Goal: Information Seeking & Learning: Learn about a topic

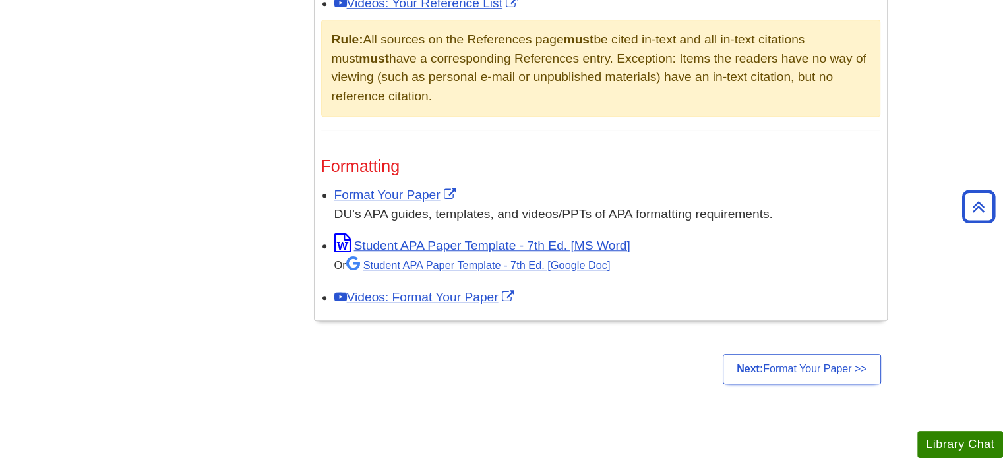
scroll to position [981, 0]
click at [775, 361] on link "Next: Format Your Paper >>" at bounding box center [802, 369] width 158 height 30
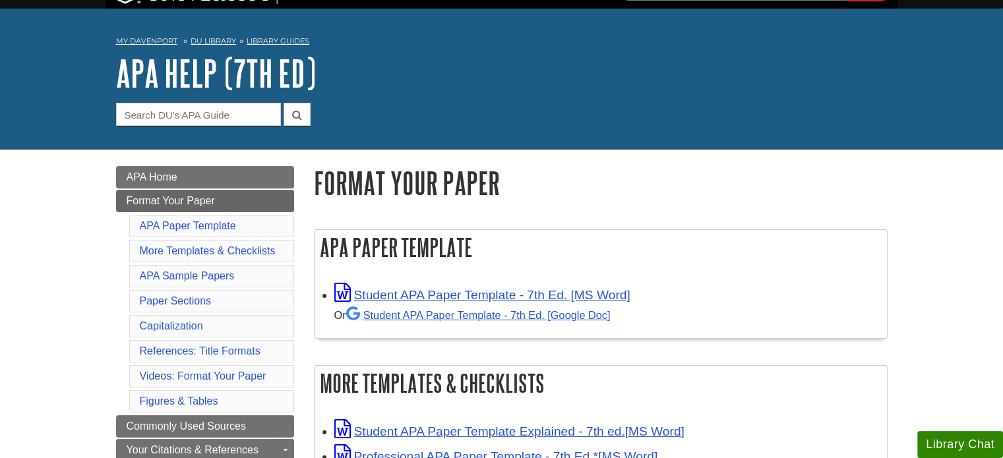
scroll to position [30, 0]
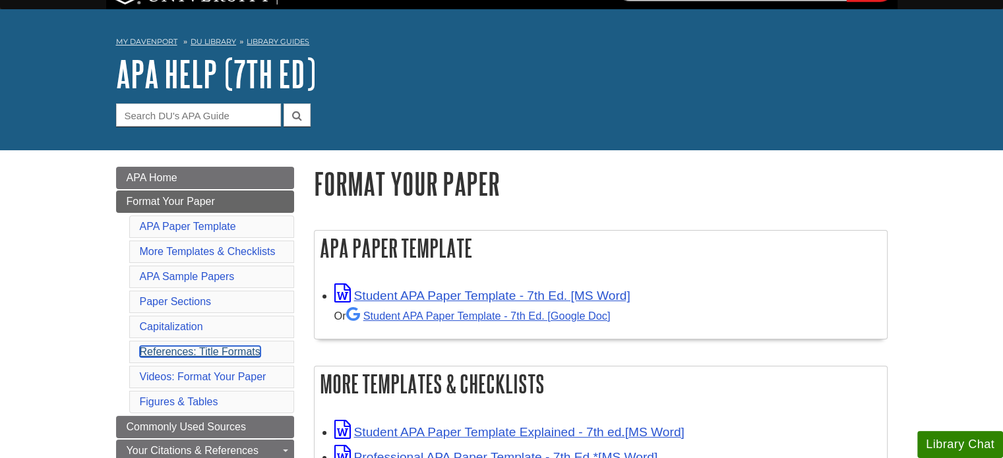
click at [216, 351] on link "References: Title Formats" at bounding box center [200, 351] width 121 height 11
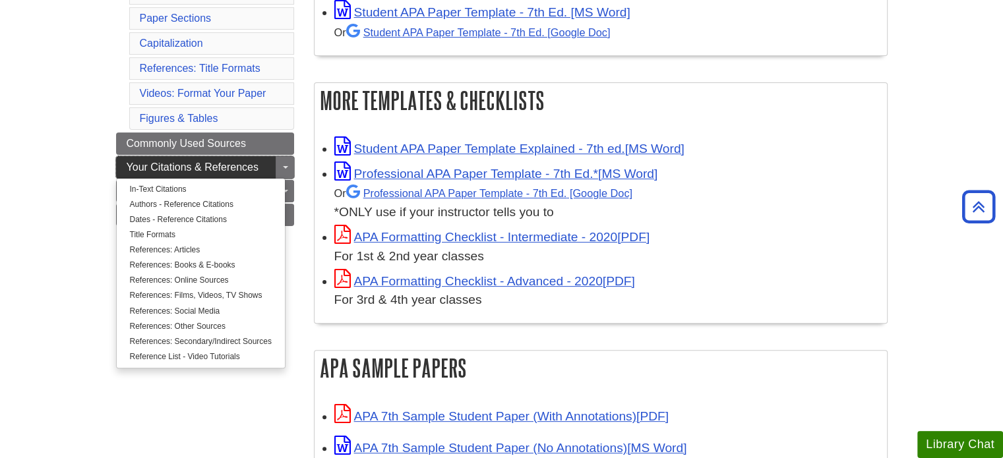
scroll to position [323, 0]
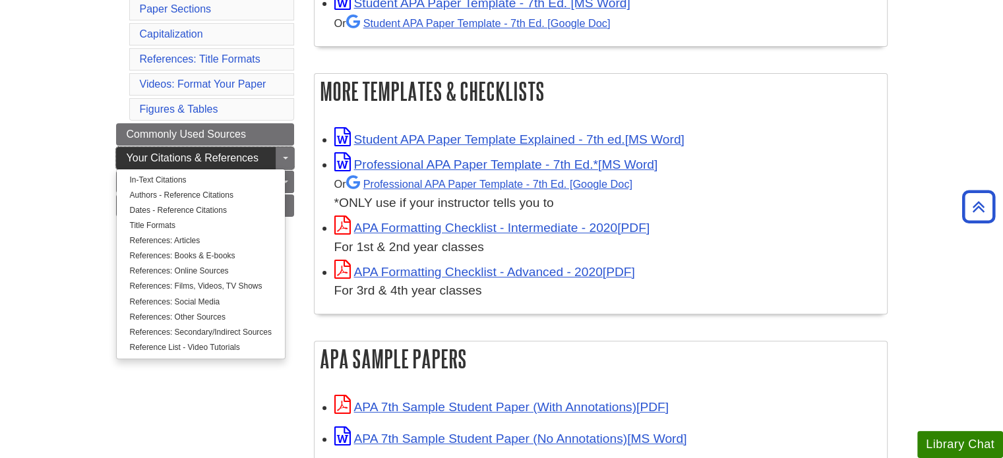
click at [261, 158] on link "Your Citations & References" at bounding box center [205, 158] width 178 height 22
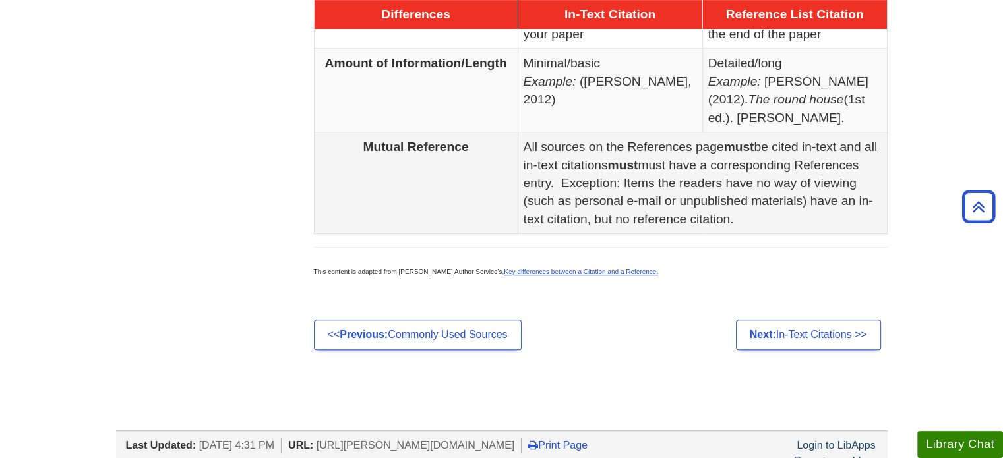
scroll to position [839, 0]
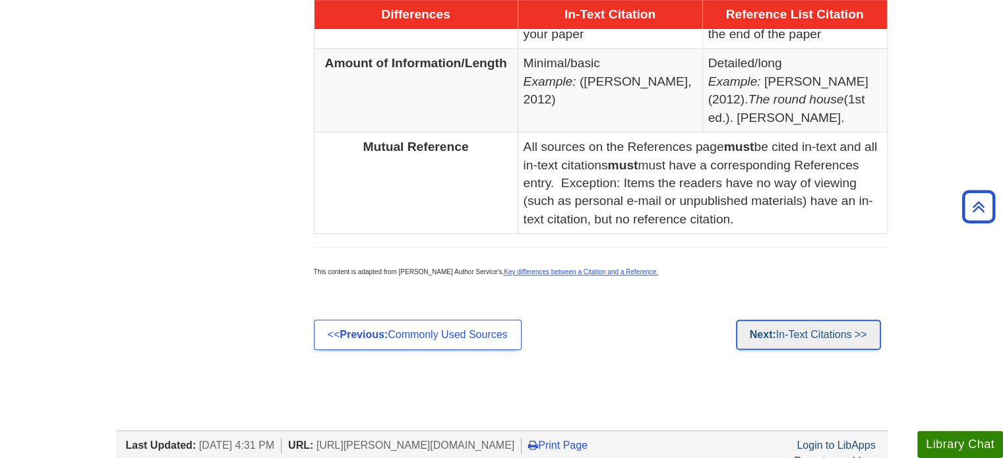
click at [767, 340] on link "Next: In-Text Citations >>" at bounding box center [808, 335] width 145 height 30
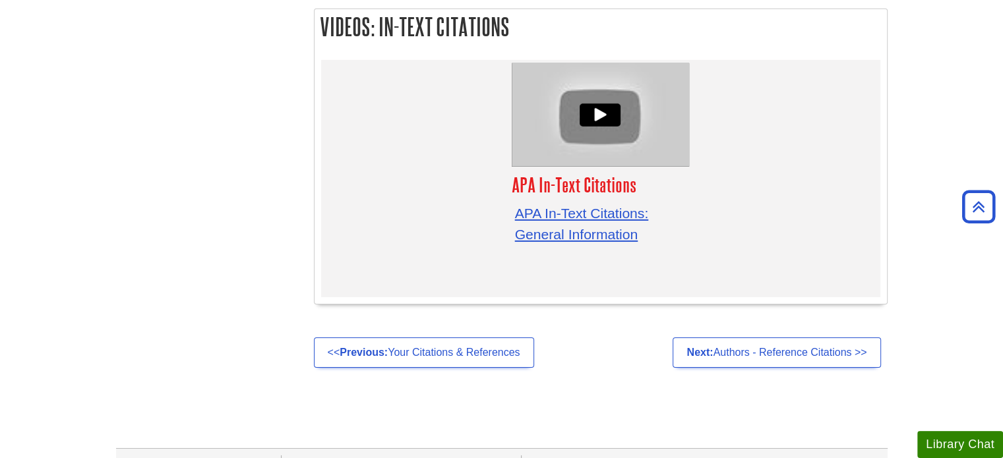
scroll to position [4176, 0]
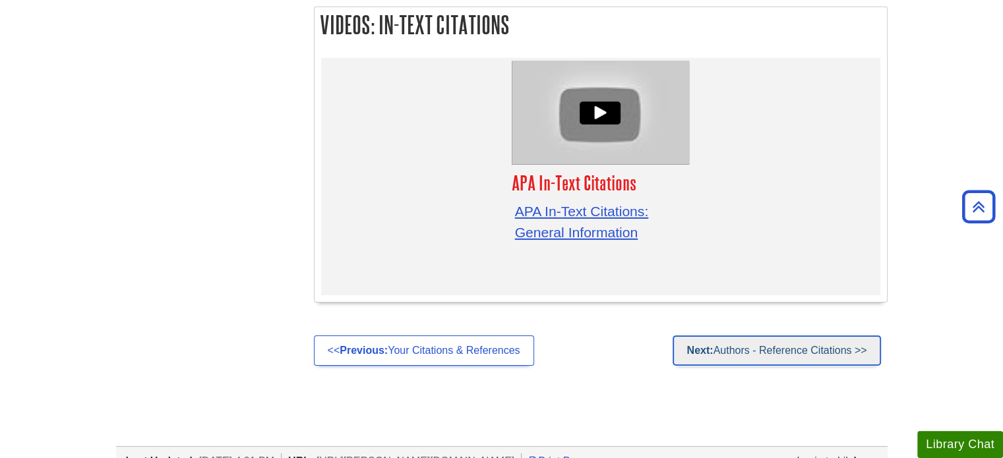
click at [718, 336] on link "Next: Authors - Reference Citations >>" at bounding box center [776, 351] width 208 height 30
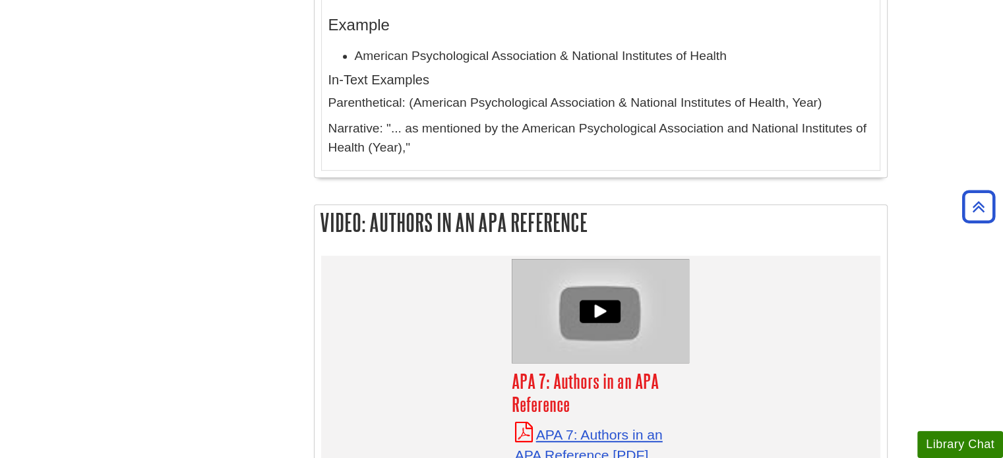
scroll to position [5779, 0]
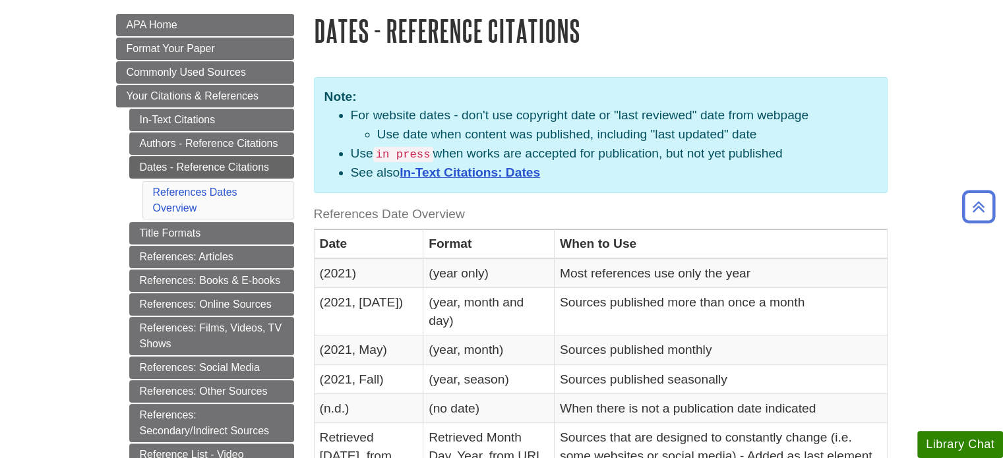
scroll to position [184, 0]
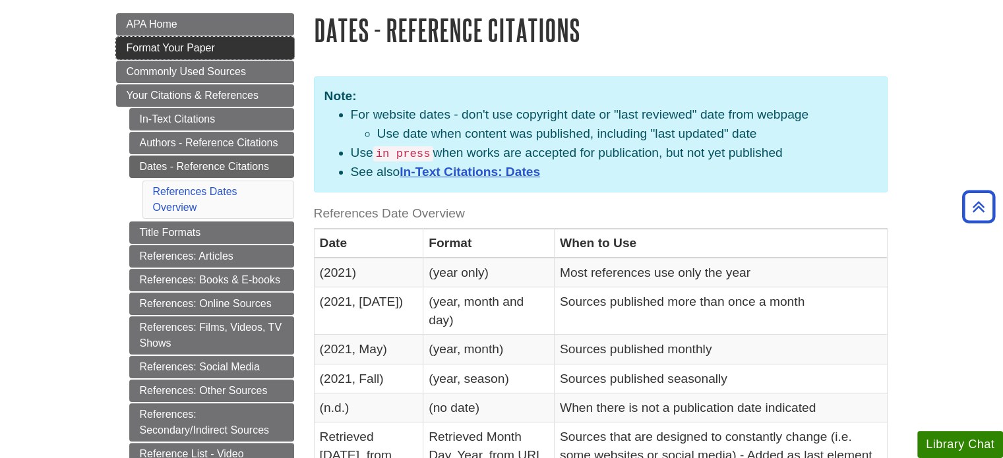
click at [210, 45] on span "Format Your Paper" at bounding box center [171, 47] width 88 height 11
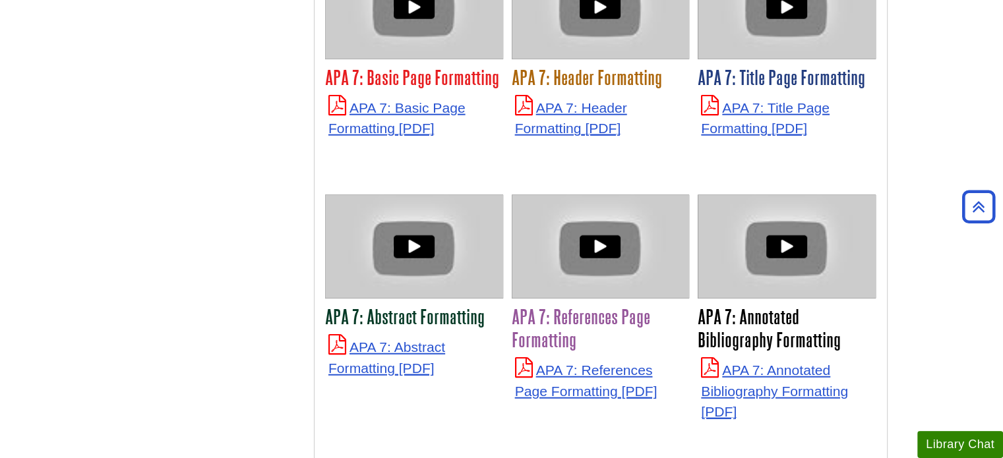
scroll to position [3298, 0]
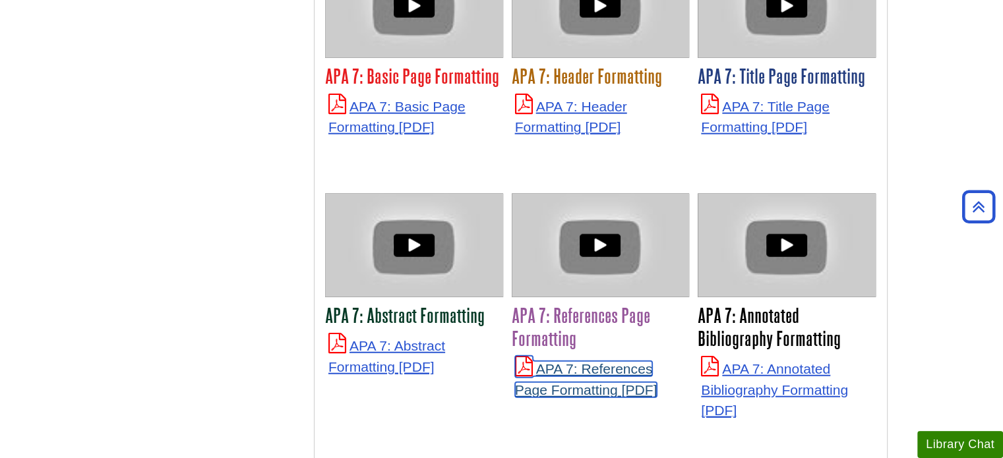
click at [545, 361] on link "APA 7: References Page Formatting" at bounding box center [586, 379] width 142 height 36
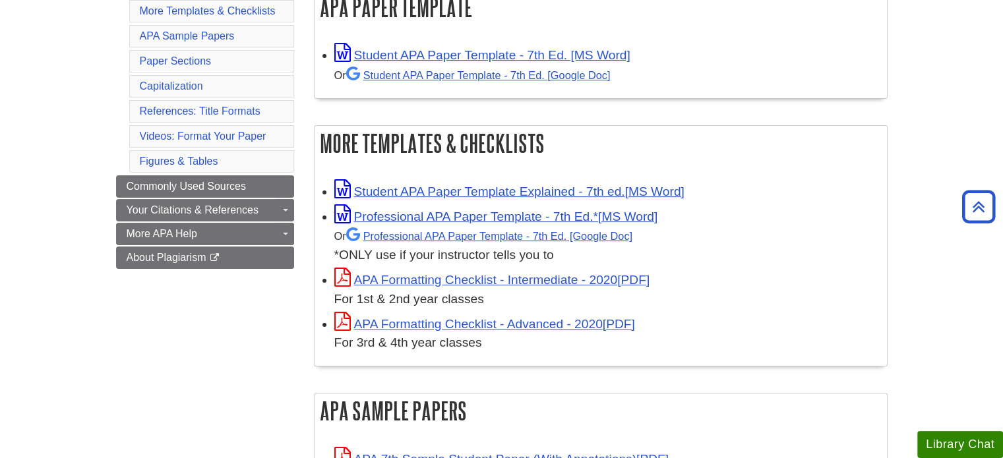
scroll to position [229, 0]
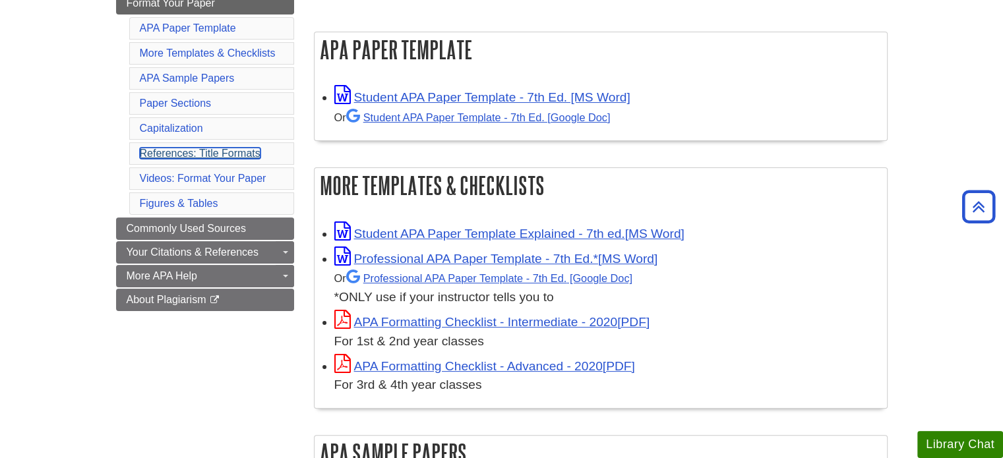
click at [227, 152] on link "References: Title Formats" at bounding box center [200, 153] width 121 height 11
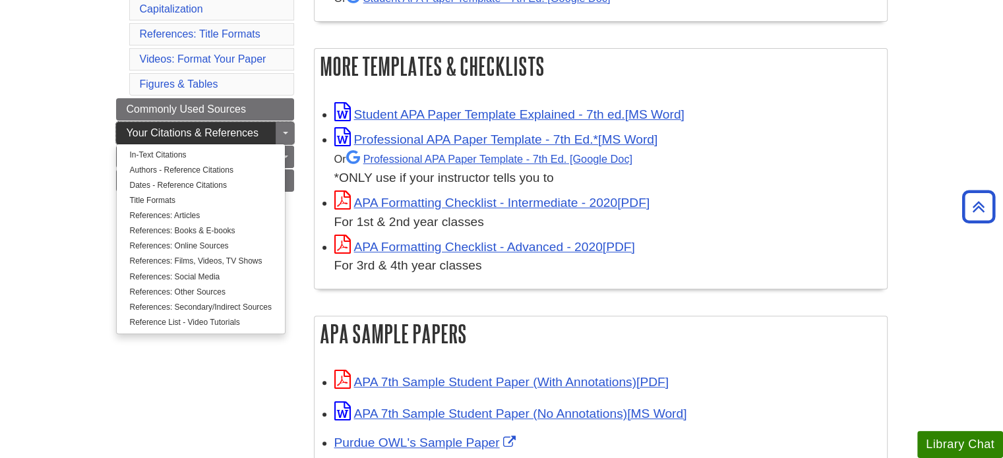
scroll to position [347, 0]
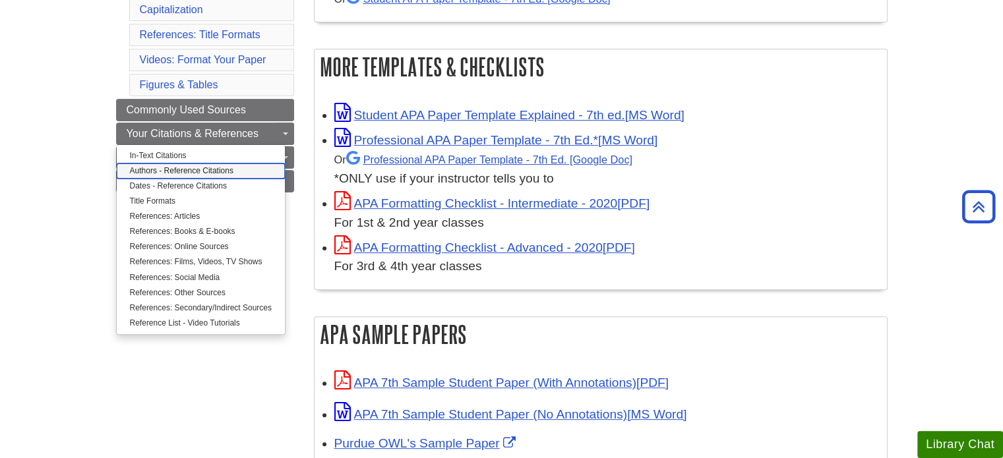
click at [213, 163] on link "Authors - Reference Citations" at bounding box center [201, 170] width 168 height 15
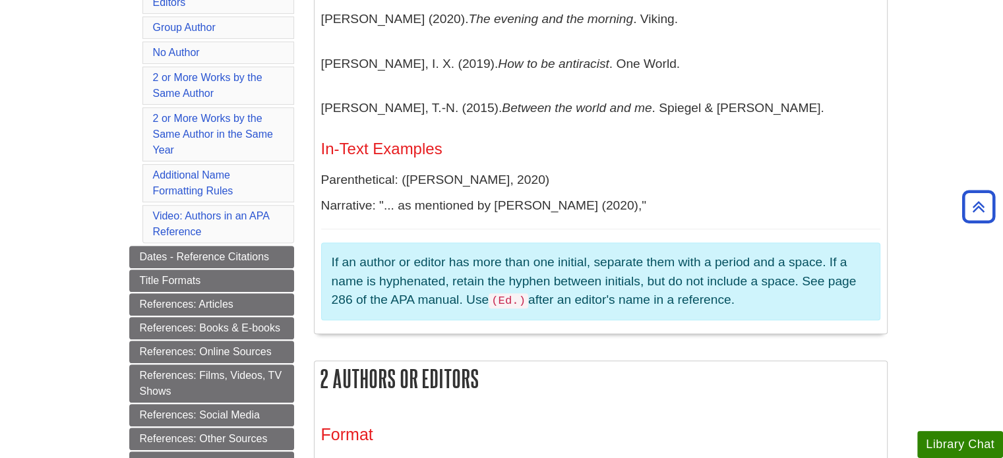
scroll to position [445, 0]
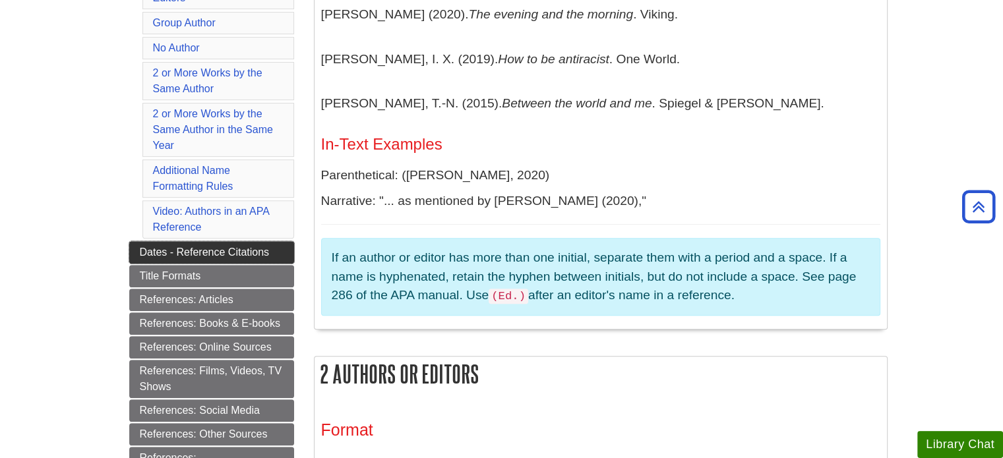
click at [262, 245] on link "Dates - Reference Citations" at bounding box center [211, 252] width 165 height 22
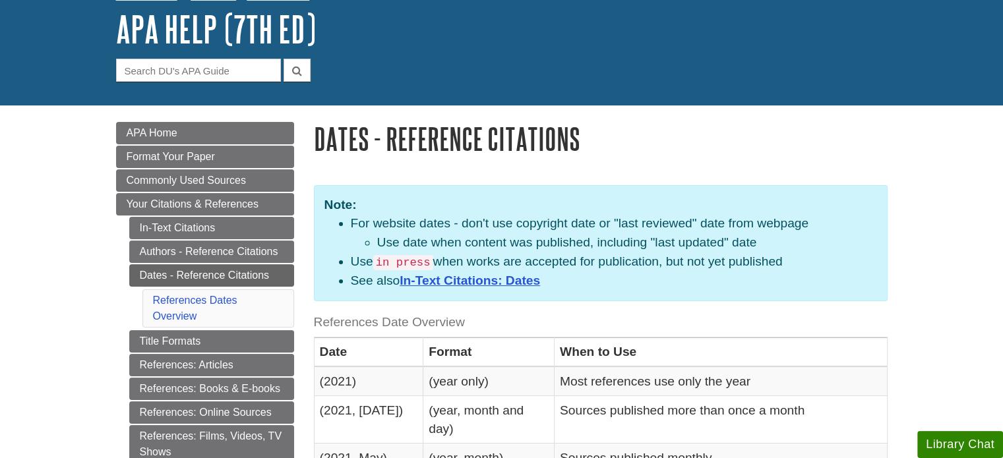
scroll to position [76, 0]
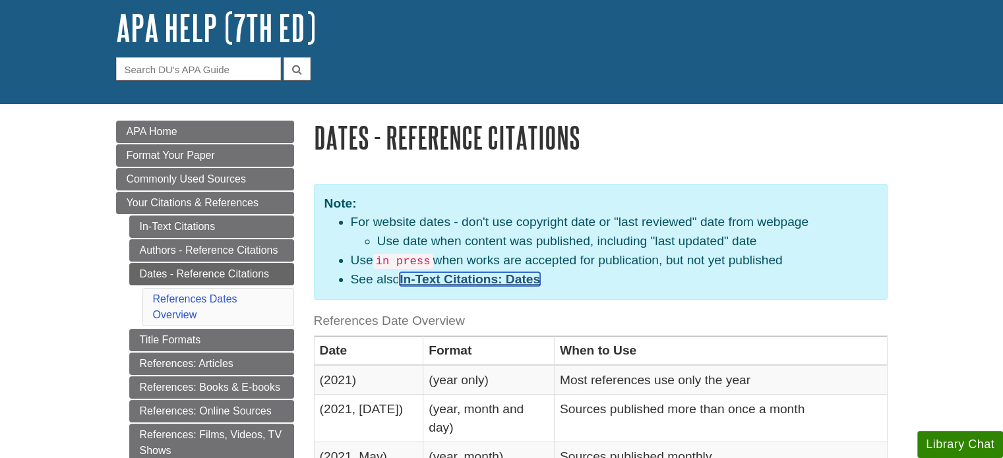
click at [466, 281] on link "In-Text Citations: Dates" at bounding box center [470, 279] width 140 height 14
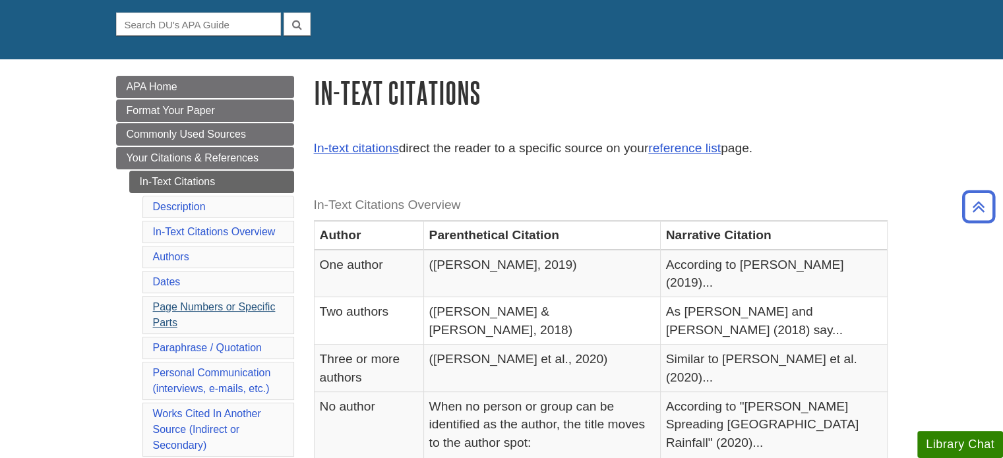
scroll to position [121, 0]
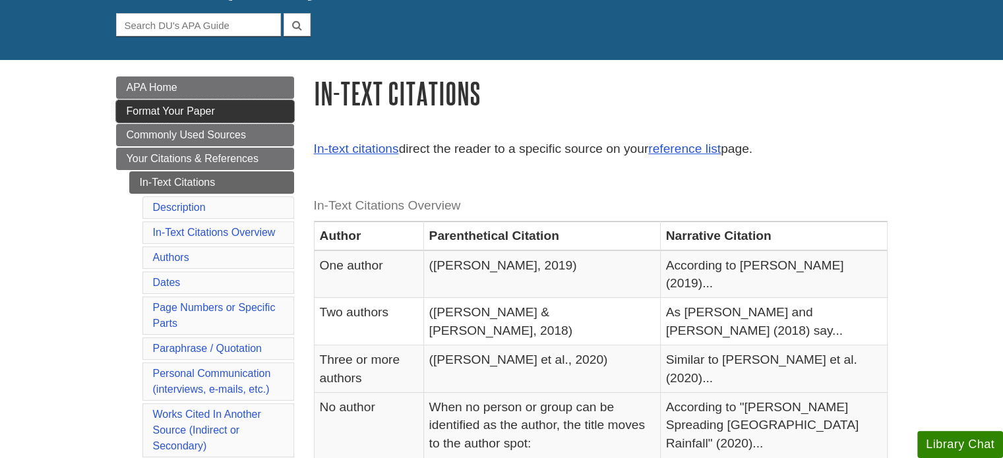
click at [165, 108] on span "Format Your Paper" at bounding box center [171, 110] width 88 height 11
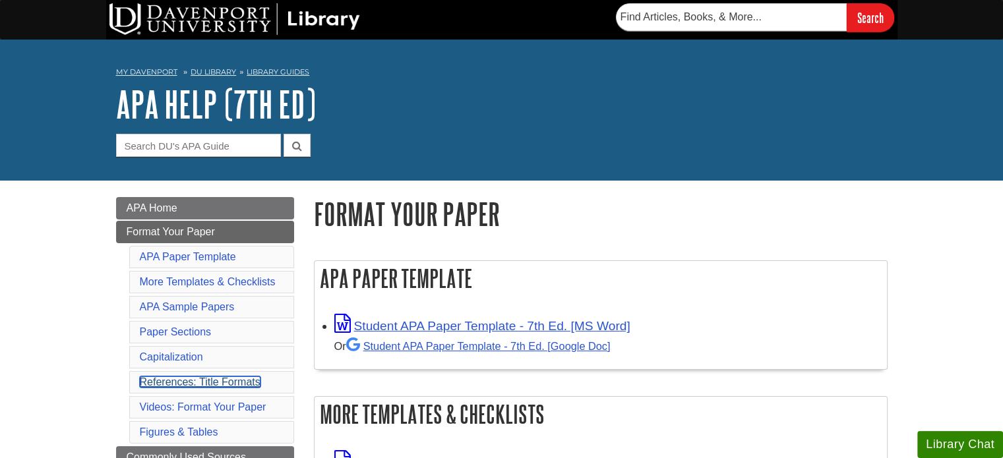
click at [241, 384] on link "References: Title Formats" at bounding box center [200, 381] width 121 height 11
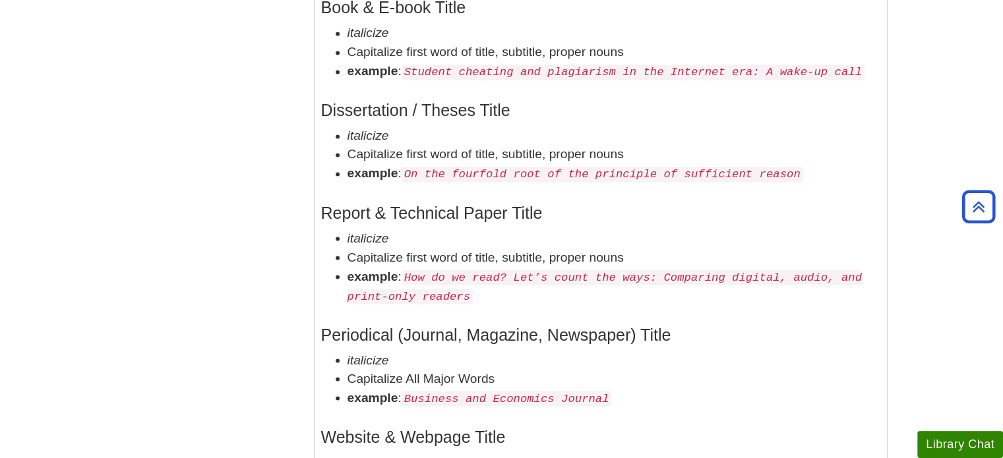
scroll to position [2290, 0]
